Goal: Task Accomplishment & Management: Manage account settings

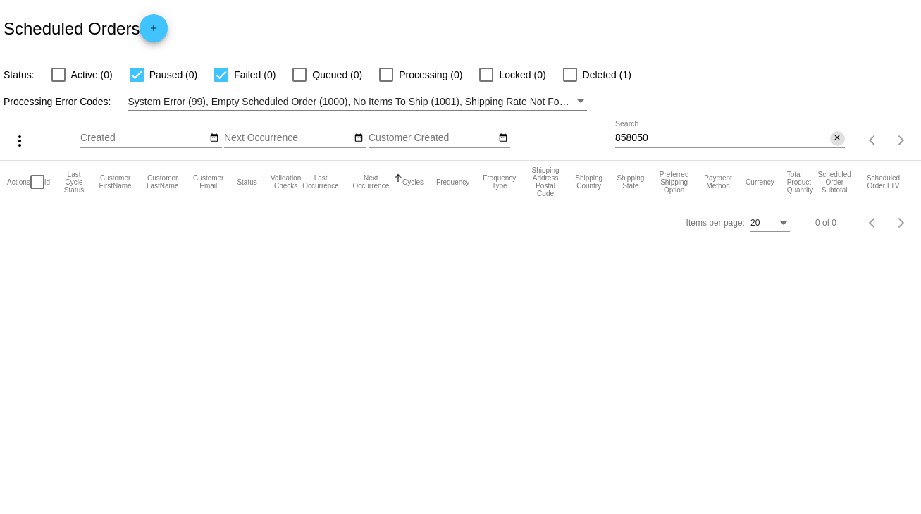
click at [832, 138] on mat-icon "close" at bounding box center [837, 137] width 10 height 11
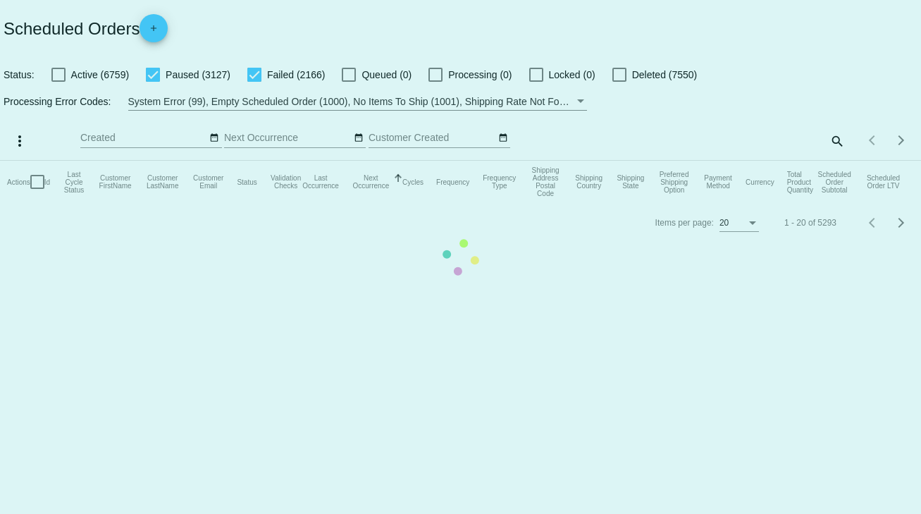
click at [834, 161] on mat-table "Actions Id Last Cycle Status Customer FirstName Customer LastName Customer Emai…" at bounding box center [460, 182] width 921 height 42
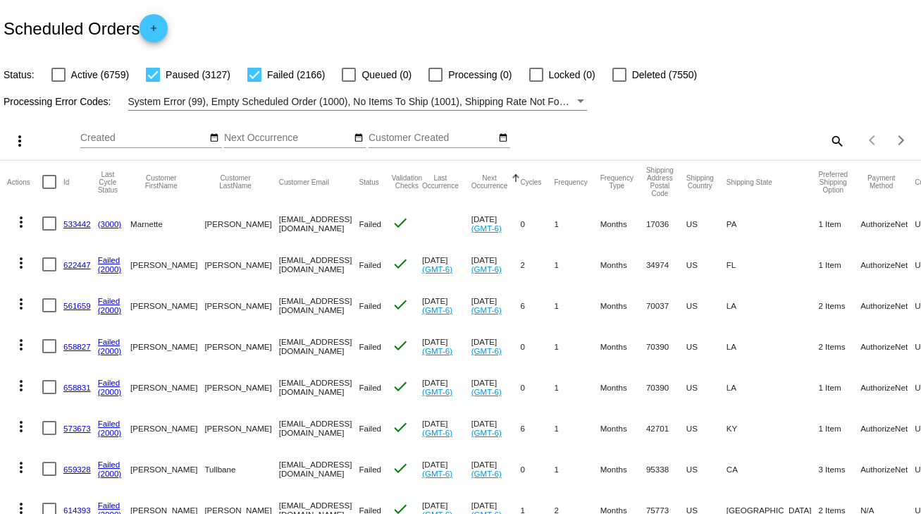
click at [834, 136] on mat-icon "search" at bounding box center [836, 141] width 17 height 22
click at [705, 132] on input "Search" at bounding box center [730, 137] width 230 height 11
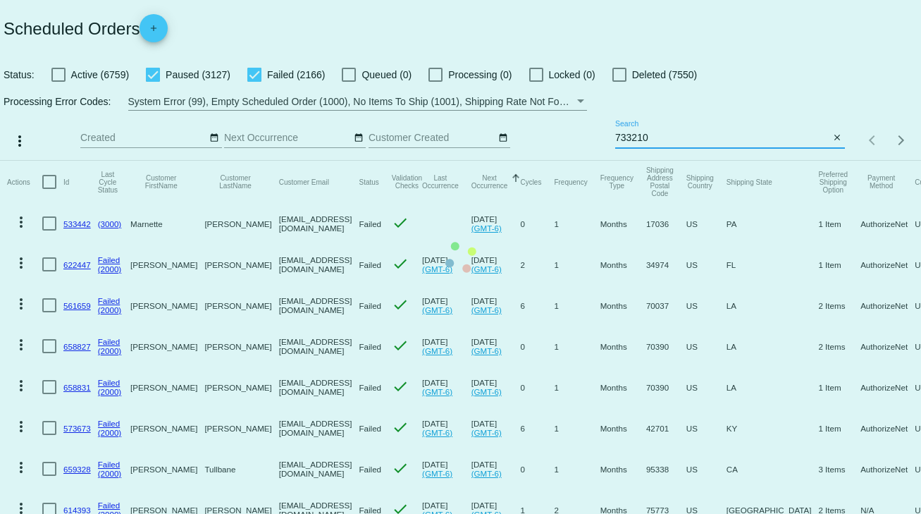
type input "733210"
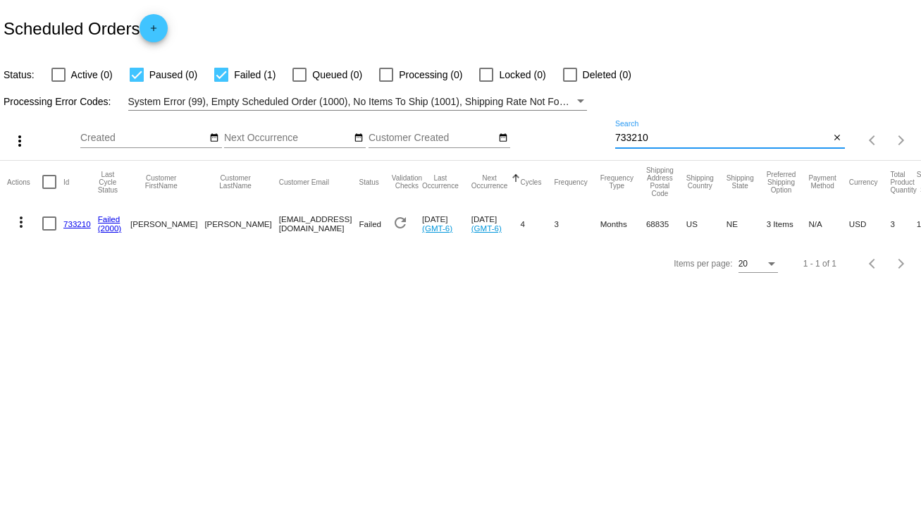
click at [48, 225] on div at bounding box center [49, 223] width 14 height 14
click at [49, 230] on input "checkbox" at bounding box center [49, 230] width 1 height 1
checkbox input "true"
click at [21, 220] on mat-icon "more_vert" at bounding box center [21, 221] width 17 height 17
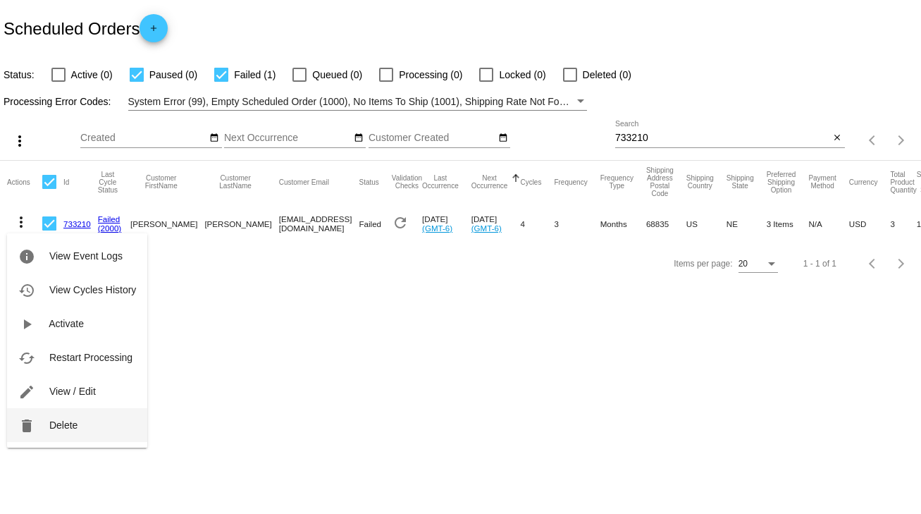
click at [73, 420] on span "Delete" at bounding box center [63, 424] width 28 height 11
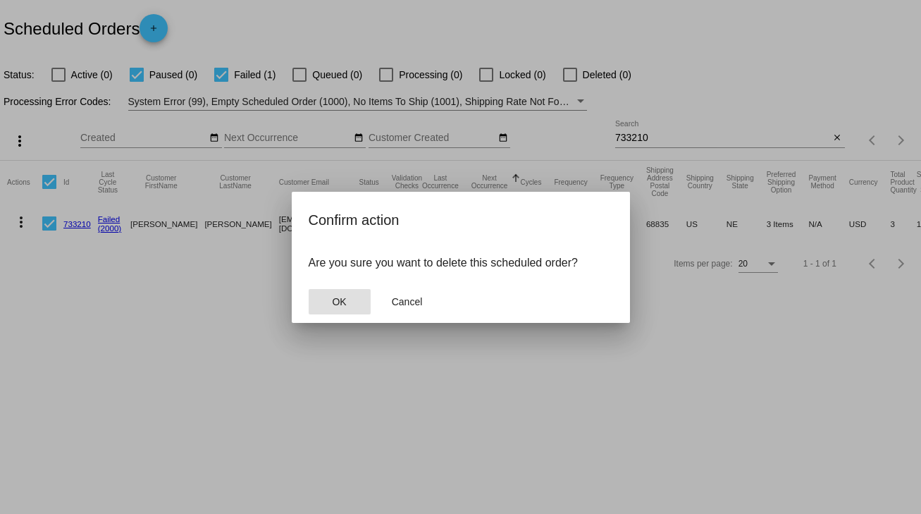
click at [347, 304] on button "OK" at bounding box center [340, 301] width 62 height 25
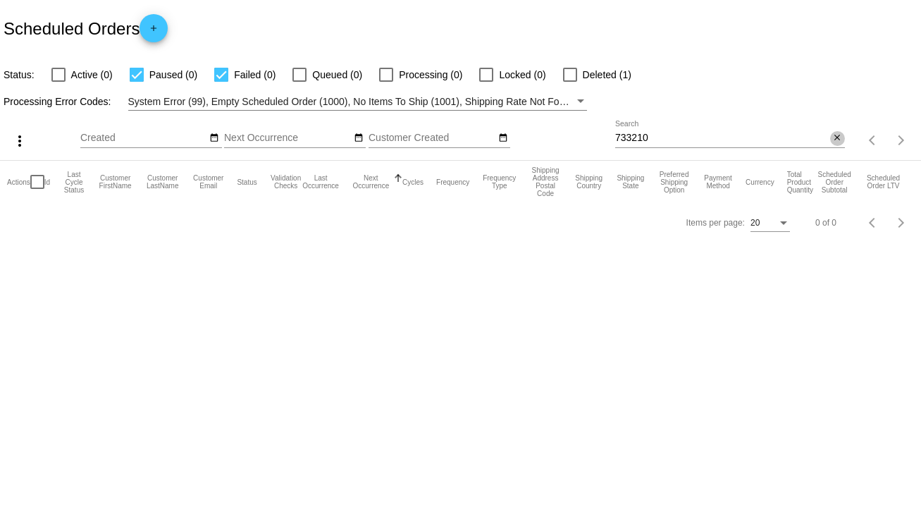
click at [834, 136] on mat-icon "close" at bounding box center [837, 137] width 10 height 11
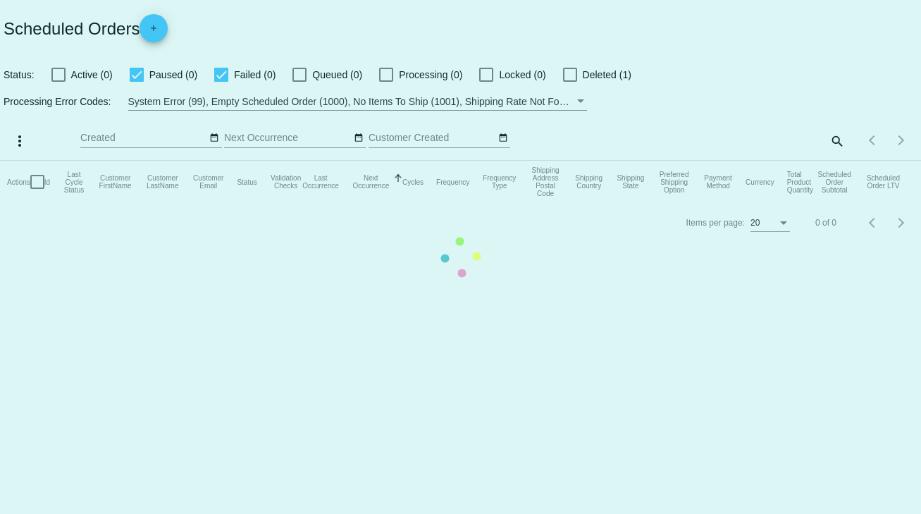
click at [826, 161] on mat-table "Actions Id Last Cycle Status Customer FirstName Customer LastName Customer Emai…" at bounding box center [460, 182] width 921 height 42
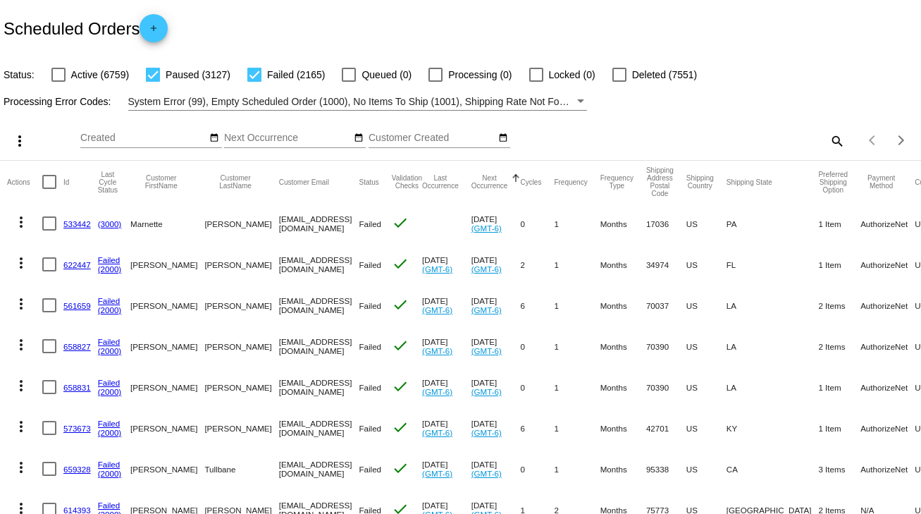
click at [834, 136] on mat-icon "search" at bounding box center [836, 141] width 17 height 22
click at [705, 144] on div "Search" at bounding box center [730, 133] width 230 height 27
type input "848823"
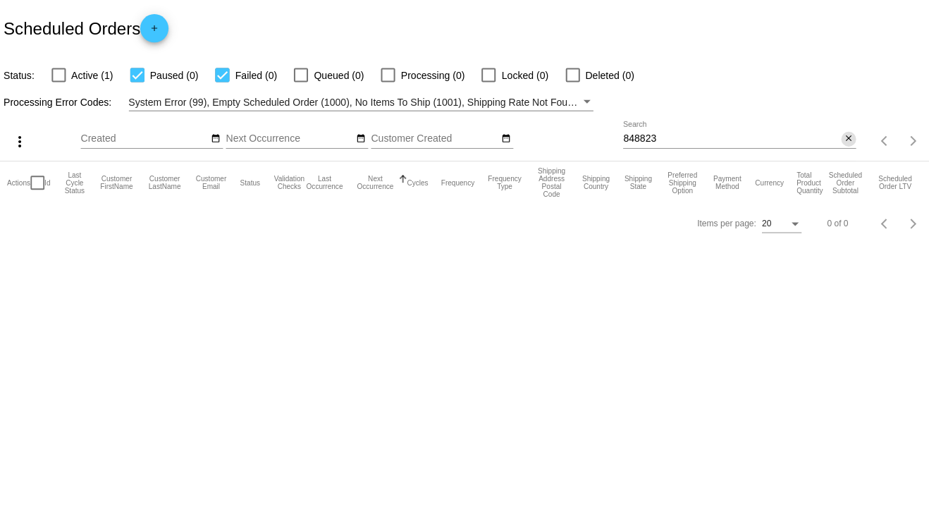
click at [839, 138] on mat-icon "close" at bounding box center [844, 137] width 10 height 11
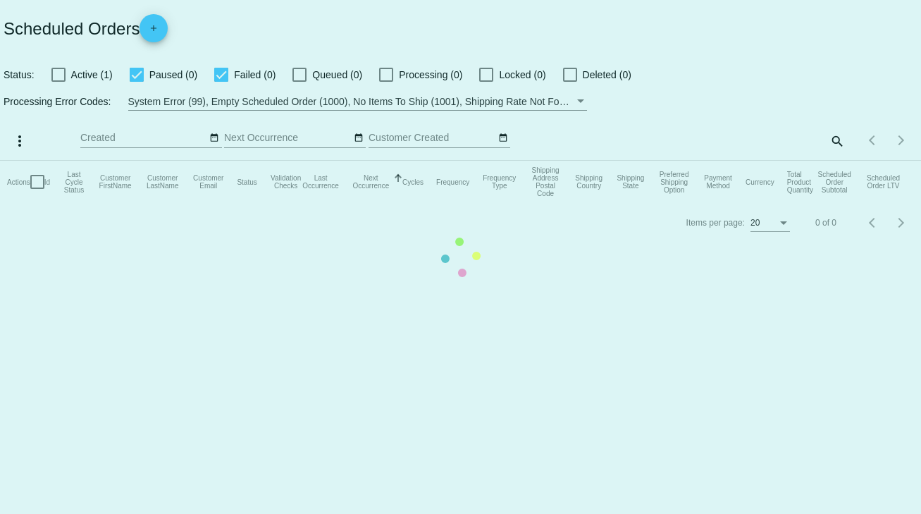
click at [831, 161] on mat-table "Actions Id Last Cycle Status Customer FirstName Customer LastName Customer Emai…" at bounding box center [460, 182] width 921 height 42
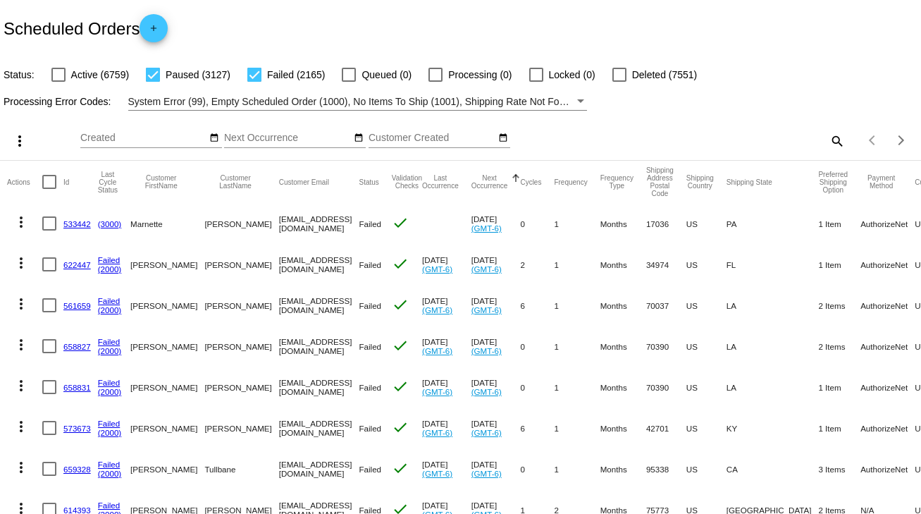
click at [830, 139] on mat-icon "search" at bounding box center [836, 141] width 17 height 22
click at [682, 139] on input "Search" at bounding box center [730, 137] width 230 height 11
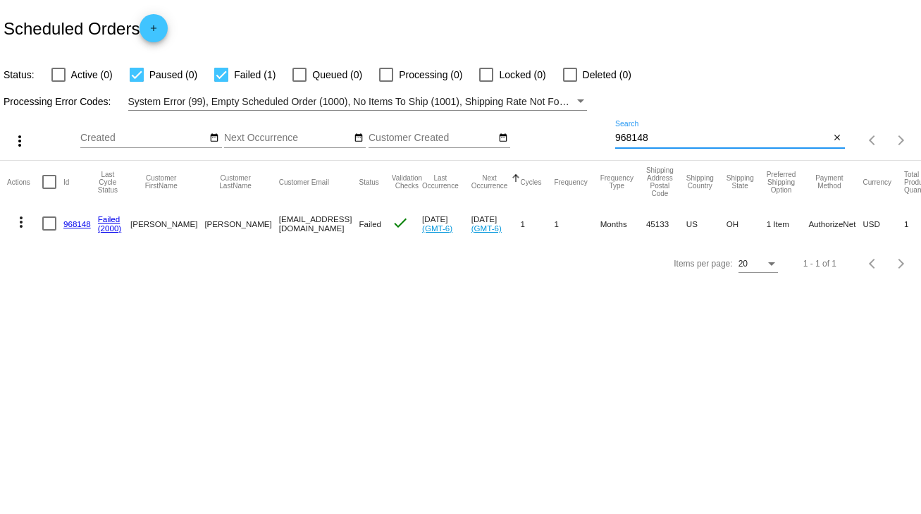
type input "968148"
click at [76, 222] on link "968148" at bounding box center [76, 223] width 27 height 9
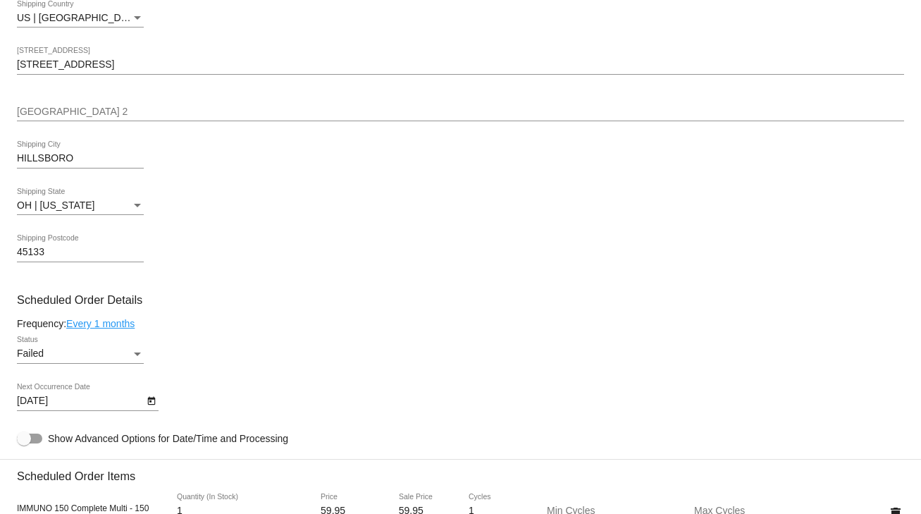
scroll to position [676, 0]
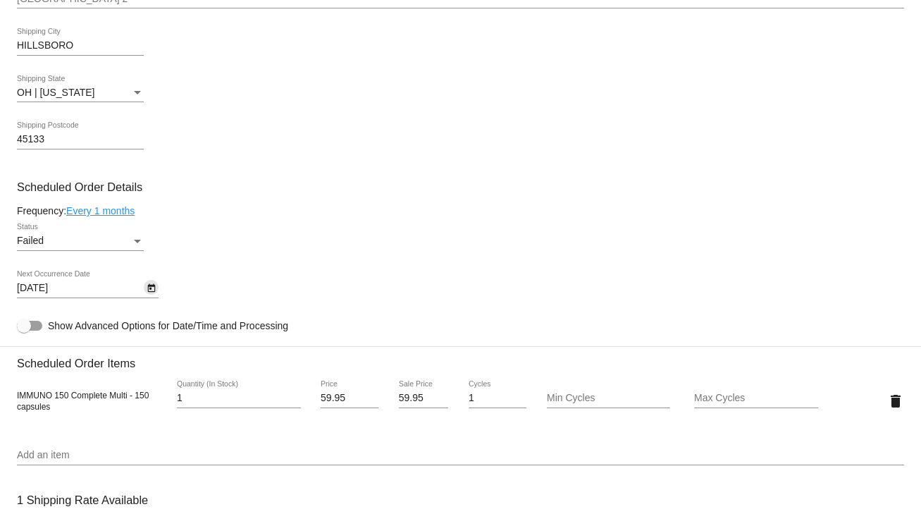
click at [153, 291] on icon "Open calendar" at bounding box center [152, 288] width 10 height 17
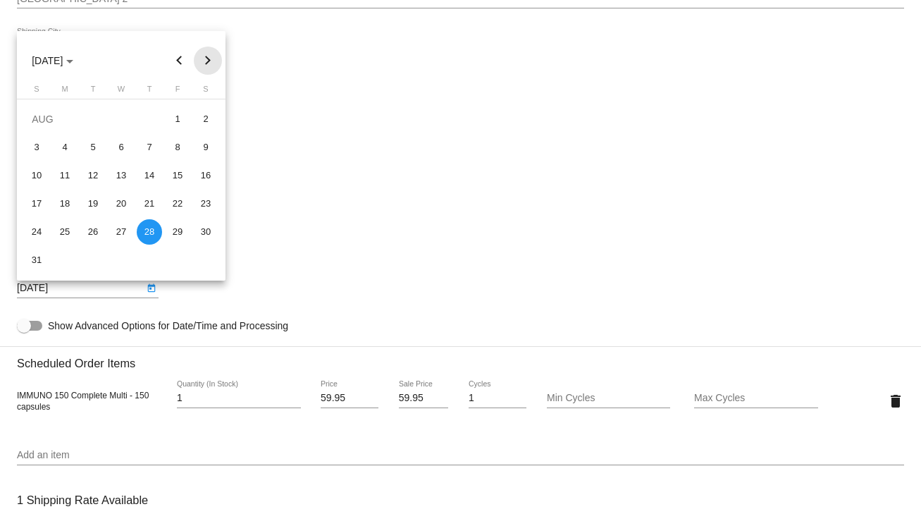
click at [208, 58] on button "Next month" at bounding box center [208, 60] width 28 height 28
click at [155, 148] on div "4" at bounding box center [149, 147] width 25 height 25
type input "9/4/2025"
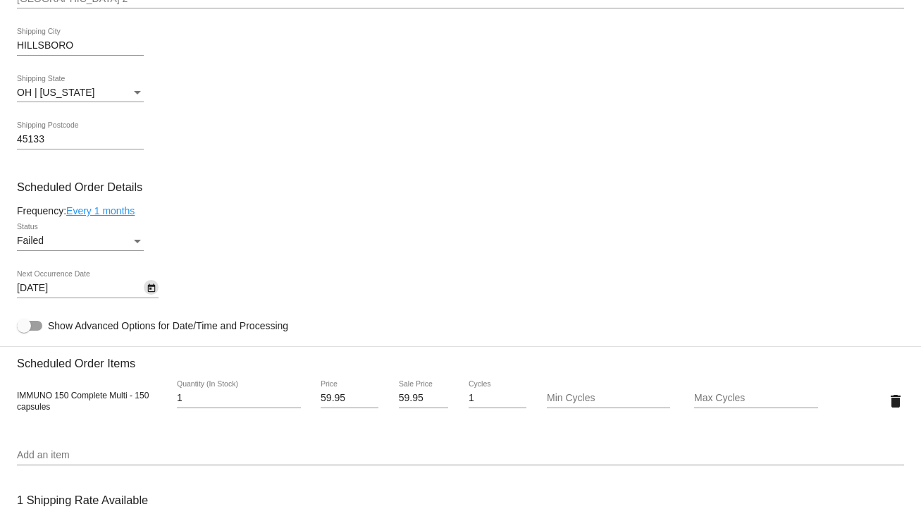
click at [138, 242] on div "Status" at bounding box center [137, 242] width 7 height 4
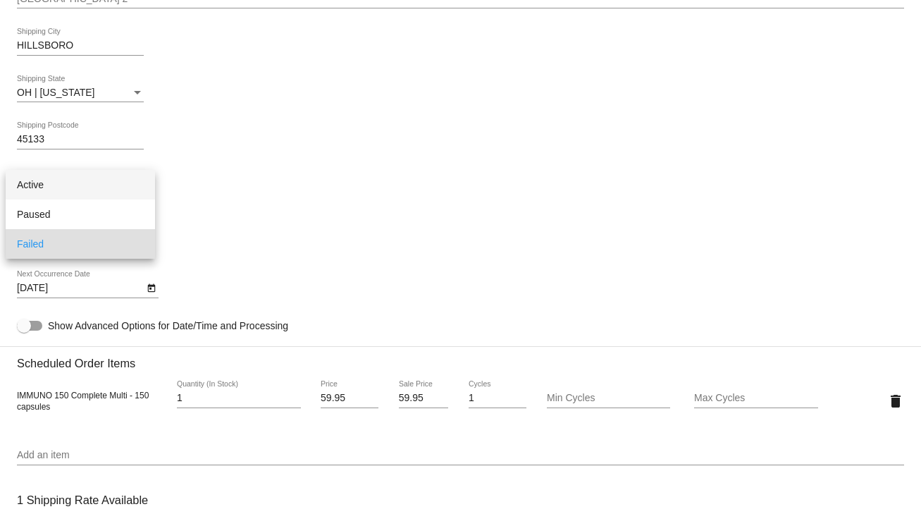
click at [32, 178] on span "Active" at bounding box center [80, 185] width 127 height 30
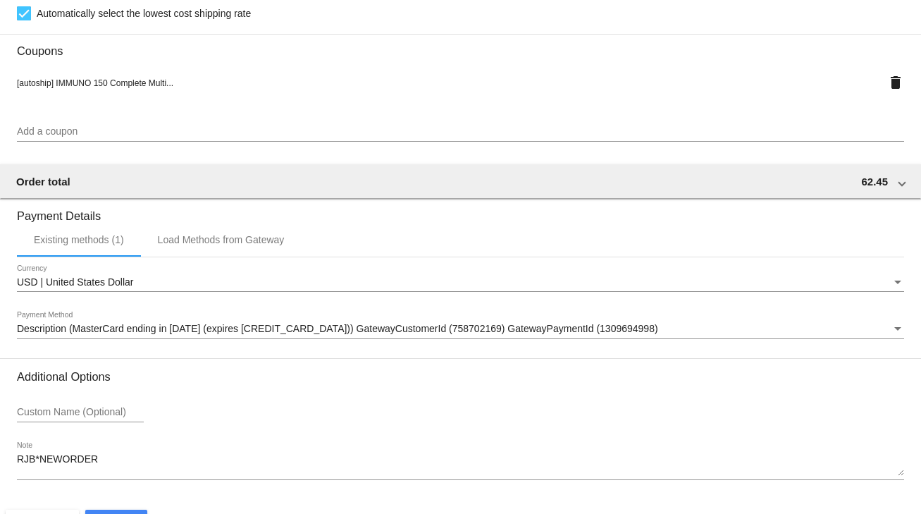
scroll to position [1288, 0]
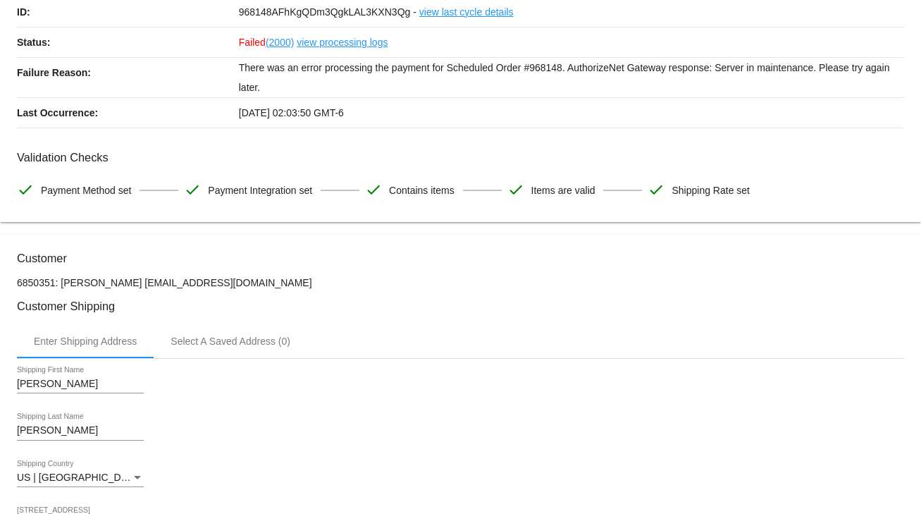
scroll to position [0, 0]
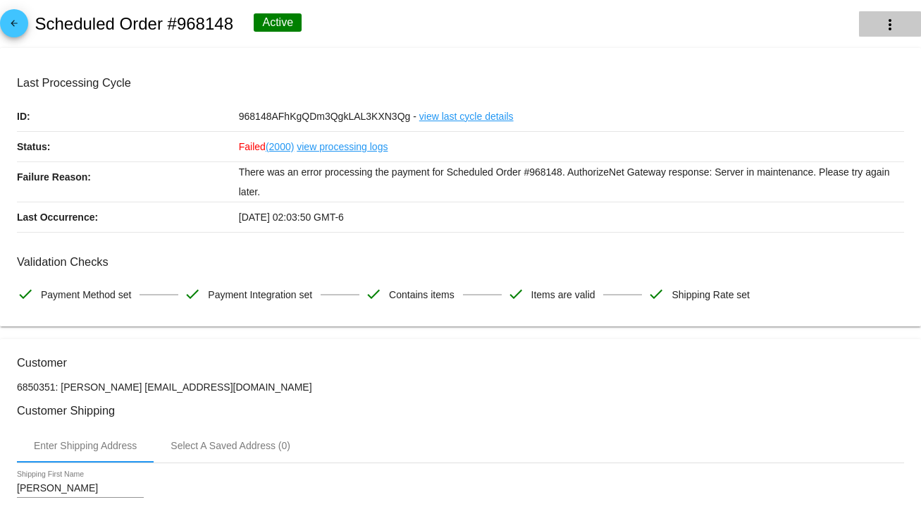
click at [881, 23] on mat-icon "more_vert" at bounding box center [889, 24] width 17 height 17
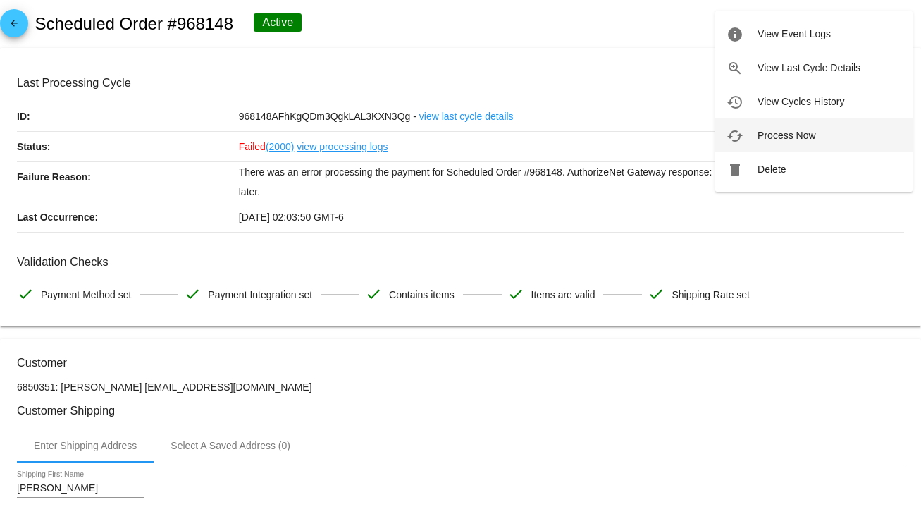
click at [795, 127] on button "cached Process Now" at bounding box center [813, 135] width 197 height 34
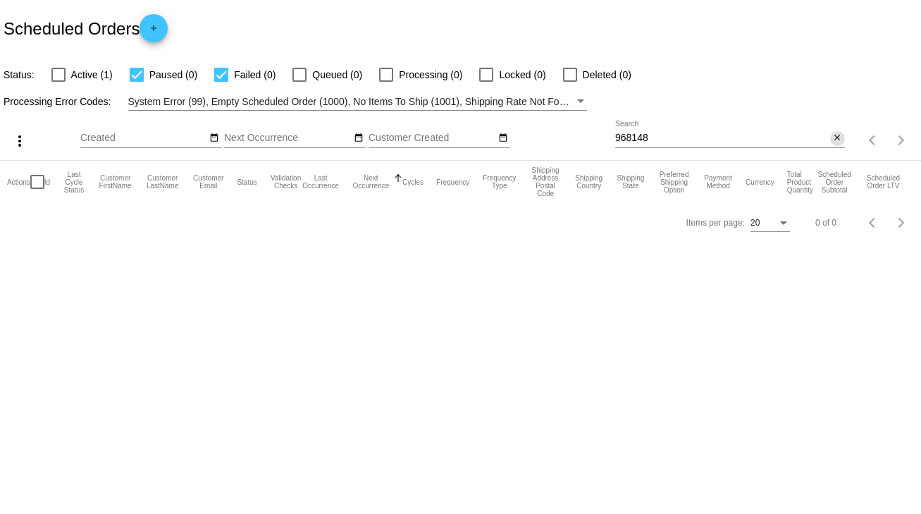
click at [839, 141] on mat-icon "close" at bounding box center [837, 137] width 10 height 11
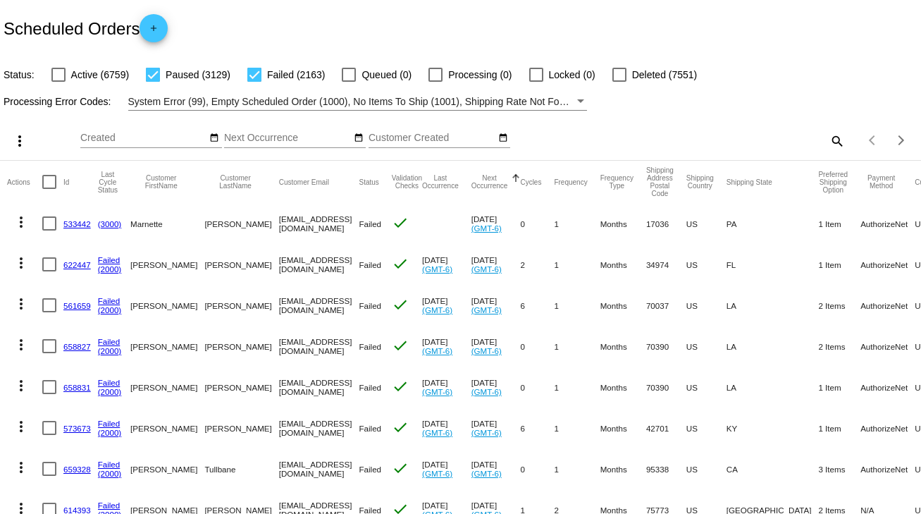
click at [828, 138] on mat-icon "search" at bounding box center [836, 141] width 17 height 22
click at [744, 137] on input "Search" at bounding box center [730, 137] width 230 height 11
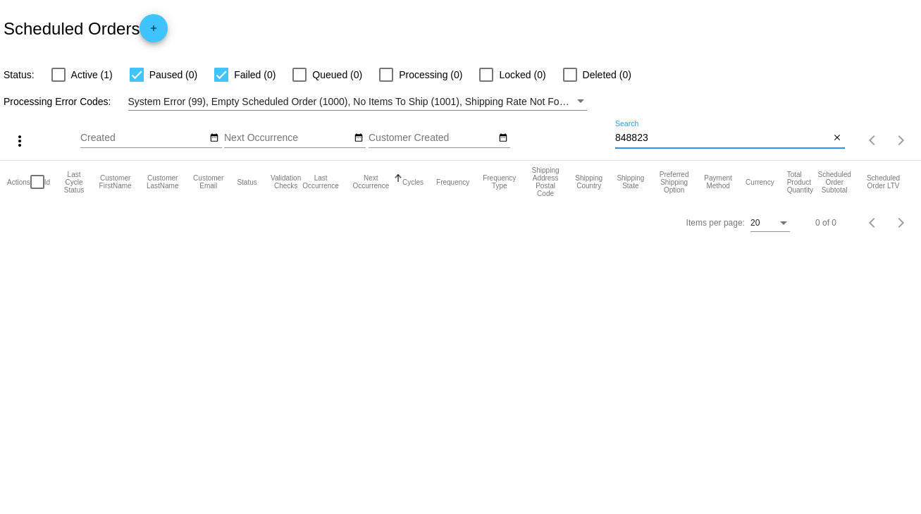
drag, startPoint x: 744, startPoint y: 137, endPoint x: 628, endPoint y: 139, distance: 116.3
click at [628, 139] on input "848823" at bounding box center [722, 137] width 215 height 11
type input "8"
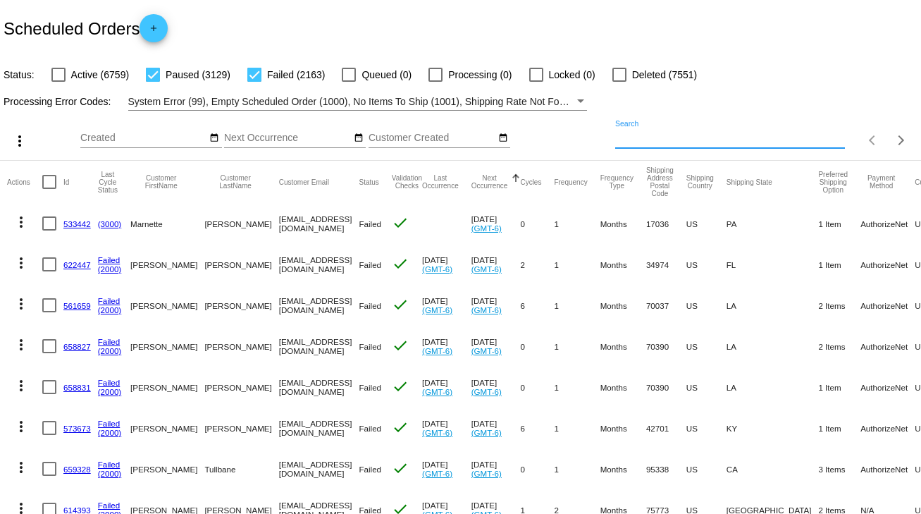
drag, startPoint x: 628, startPoint y: 139, endPoint x: 709, endPoint y: 110, distance: 86.0
click at [711, 111] on div "more_vert Sep Jan Feb Mar [DATE]" at bounding box center [460, 136] width 921 height 50
click at [828, 143] on mat-icon "search" at bounding box center [836, 141] width 17 height 22
click at [691, 134] on input "Search" at bounding box center [730, 137] width 230 height 11
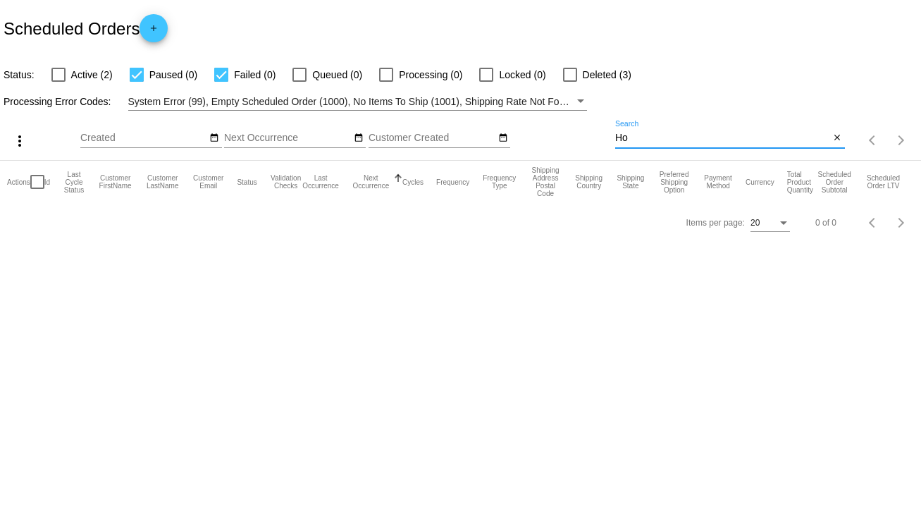
type input "H"
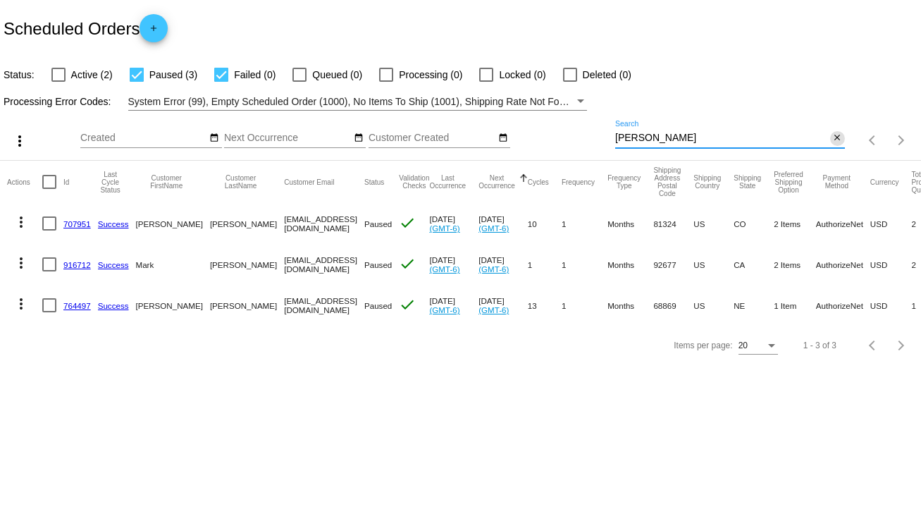
type input "Rasmussen"
click at [838, 140] on mat-icon "close" at bounding box center [837, 137] width 10 height 11
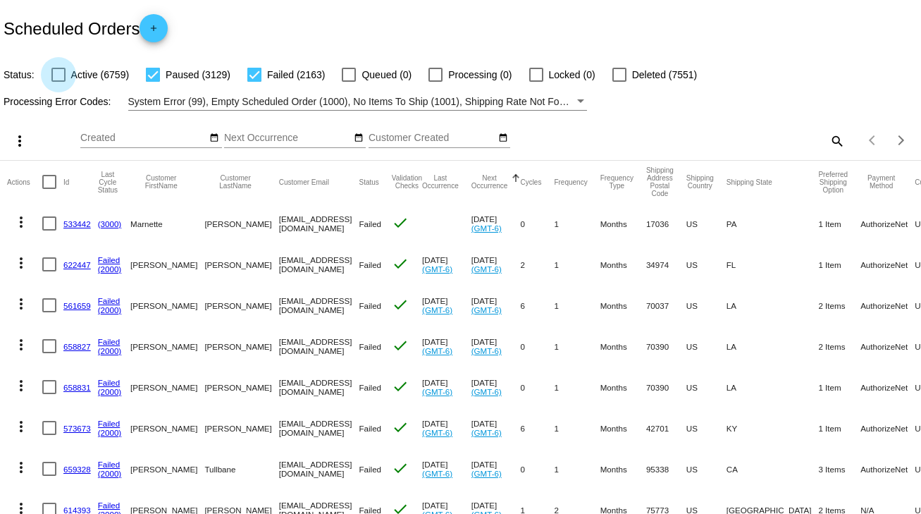
click at [54, 75] on div at bounding box center [58, 75] width 14 height 14
click at [58, 82] on input "Active (6759)" at bounding box center [58, 82] width 1 height 1
checkbox input "true"
click at [828, 138] on mat-icon "search" at bounding box center [836, 141] width 17 height 22
click at [691, 137] on input "Search" at bounding box center [730, 137] width 230 height 11
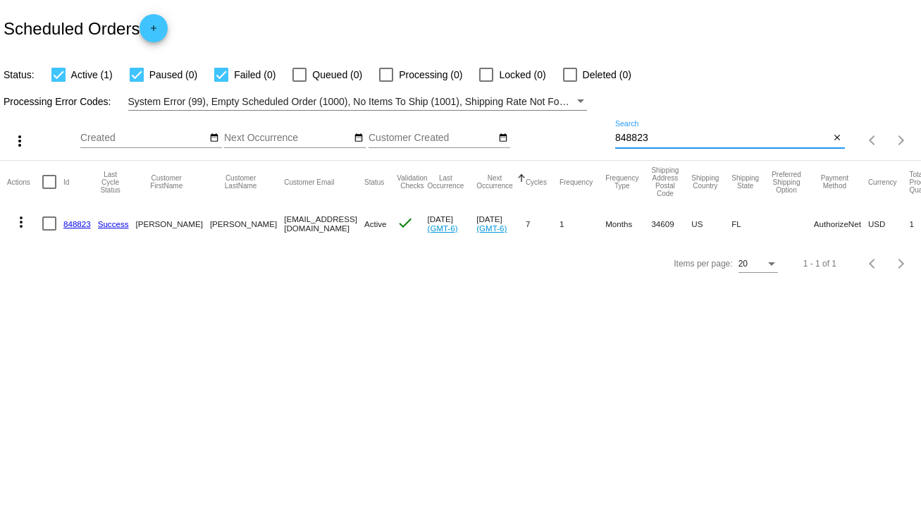
type input "848823"
click at [48, 223] on div at bounding box center [49, 223] width 14 height 14
click at [49, 230] on input "checkbox" at bounding box center [49, 230] width 1 height 1
checkbox input "true"
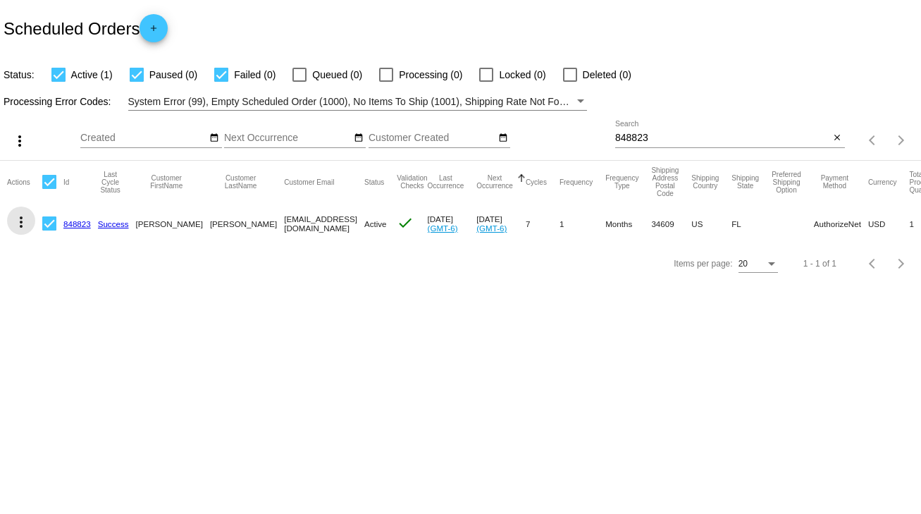
click at [23, 217] on mat-icon "more_vert" at bounding box center [21, 221] width 17 height 17
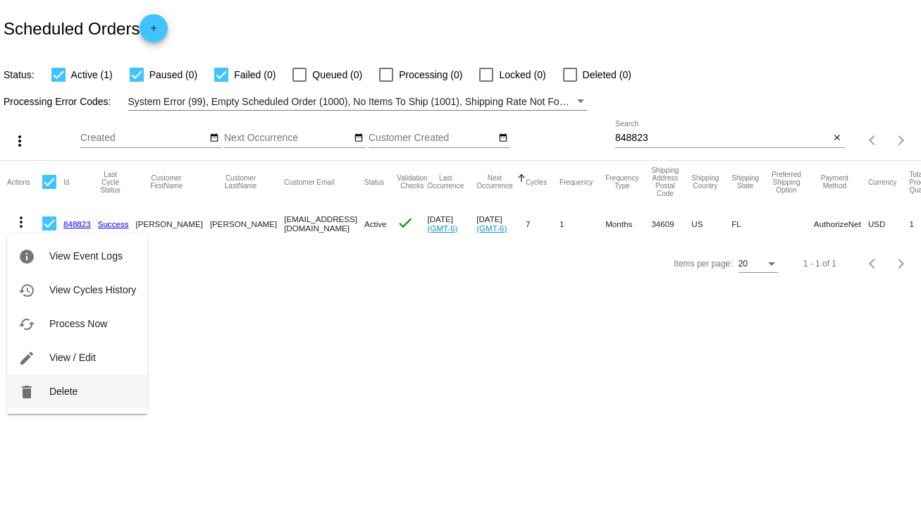
click at [52, 393] on span "Delete" at bounding box center [63, 390] width 28 height 11
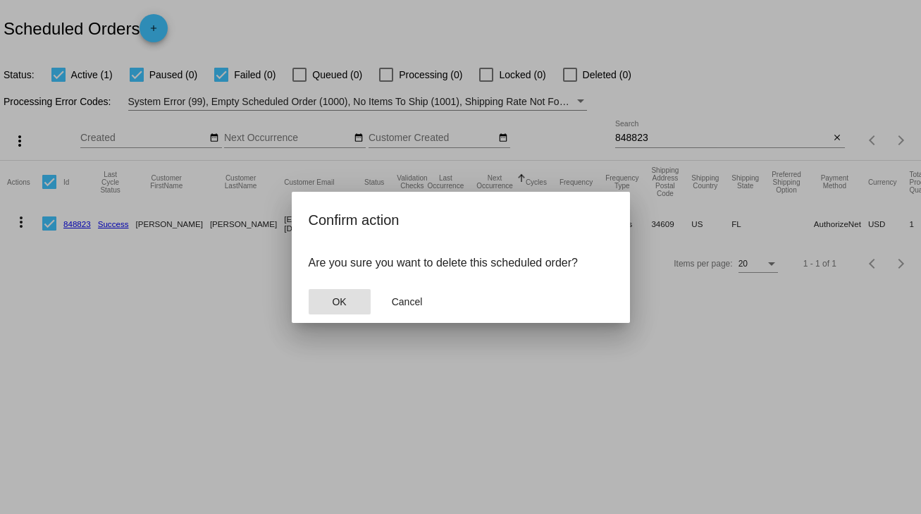
click at [333, 303] on span "OK" at bounding box center [339, 301] width 14 height 11
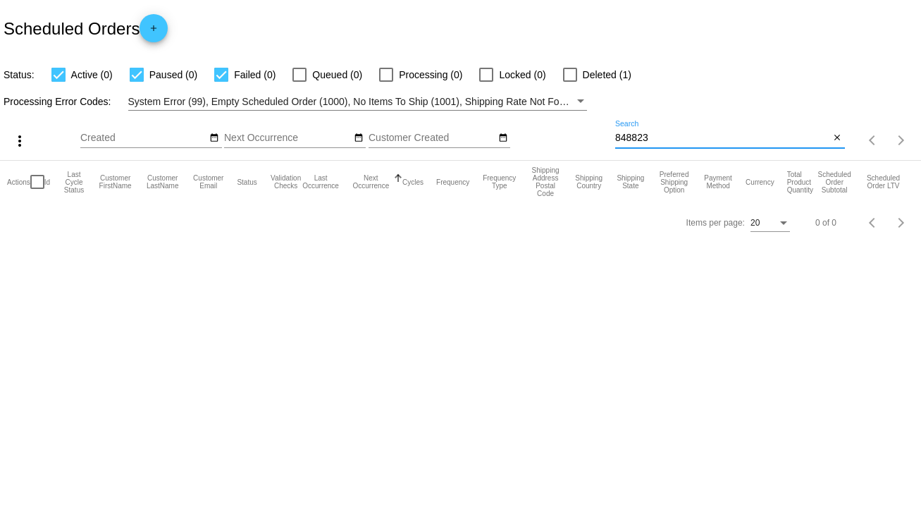
drag, startPoint x: 652, startPoint y: 136, endPoint x: 589, endPoint y: 139, distance: 63.5
click at [589, 139] on div "more_vert Sep Jan Feb Mar [DATE]" at bounding box center [460, 136] width 921 height 50
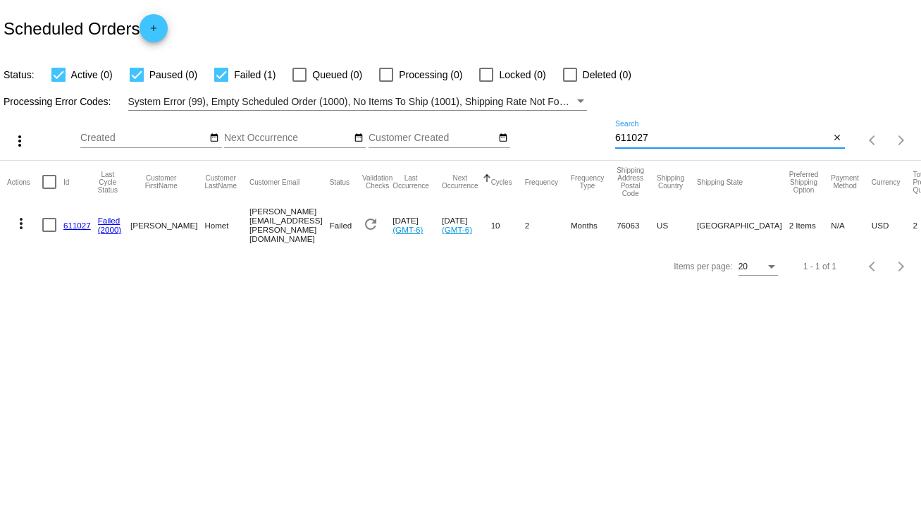
type input "611027"
click at [49, 225] on div at bounding box center [49, 225] width 14 height 14
click at [49, 232] on input "checkbox" at bounding box center [49, 232] width 1 height 1
checkbox input "true"
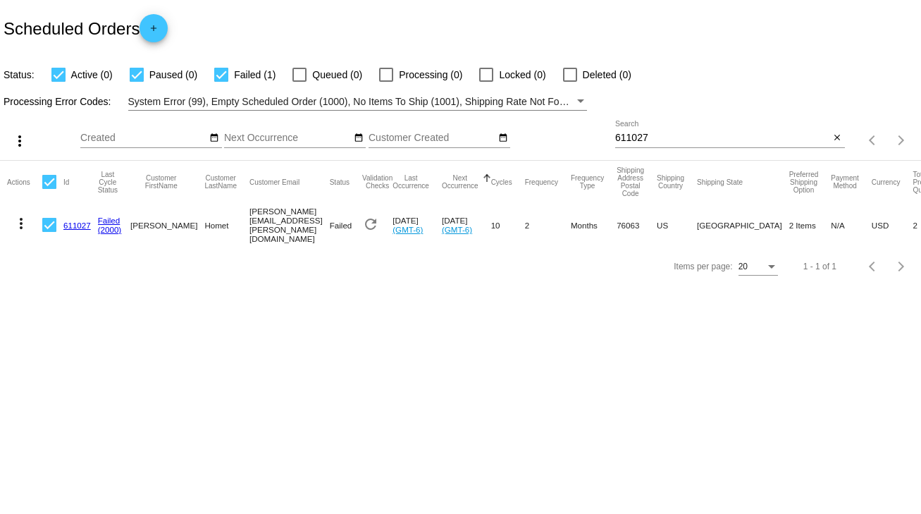
click at [22, 223] on mat-icon "more_vert" at bounding box center [21, 223] width 17 height 17
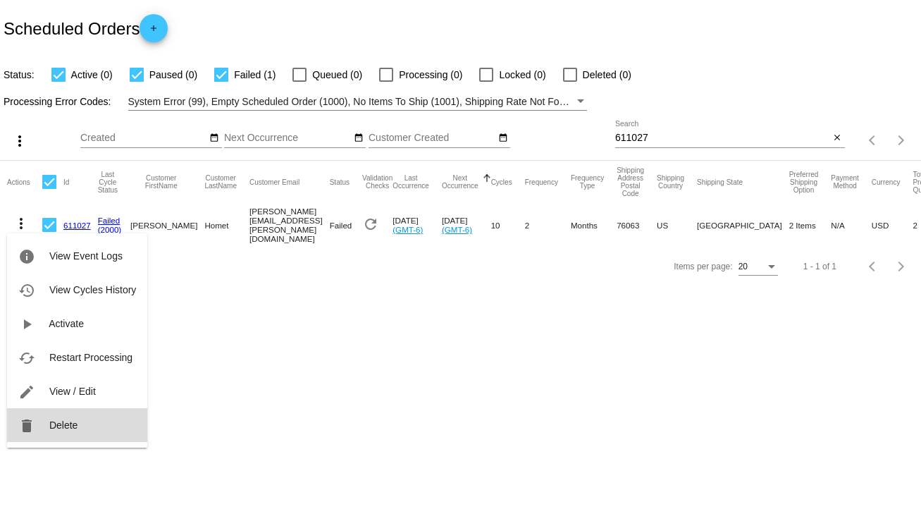
click at [72, 427] on span "Delete" at bounding box center [63, 424] width 28 height 11
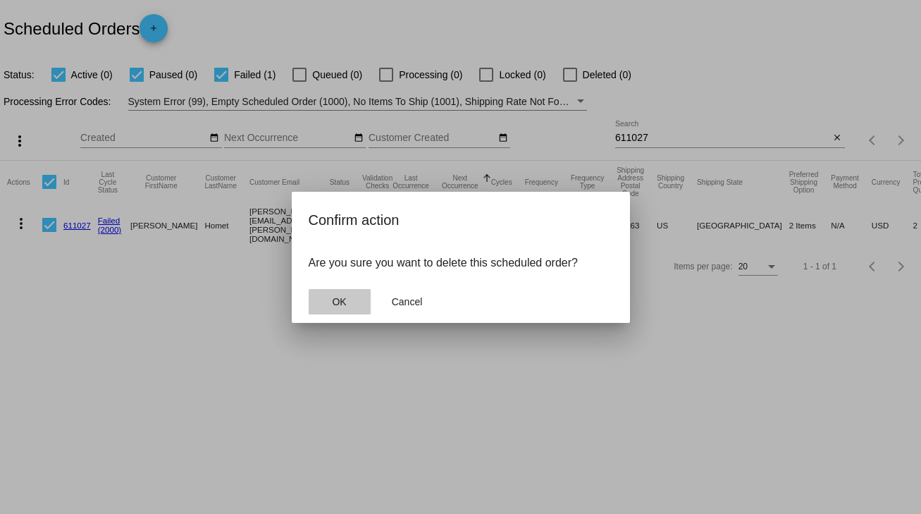
click at [340, 298] on span "OK" at bounding box center [339, 301] width 14 height 11
